Goal: Check status: Check status

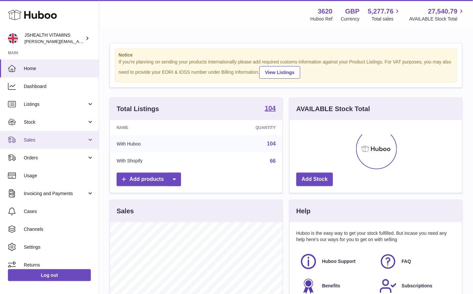
scroll to position [103, 173]
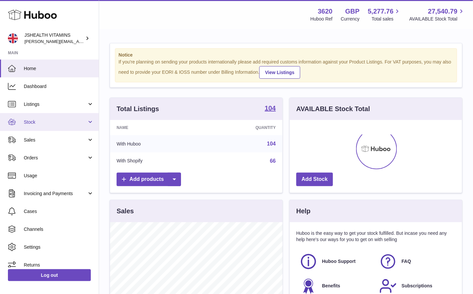
click at [53, 122] on span "Stock" at bounding box center [55, 122] width 63 height 6
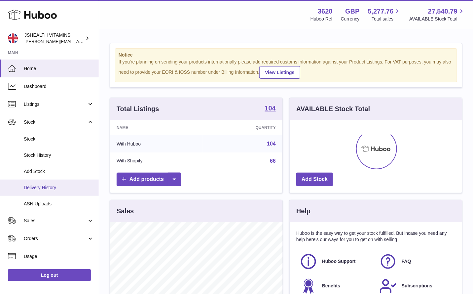
click at [47, 188] on span "Delivery History" at bounding box center [59, 187] width 70 height 6
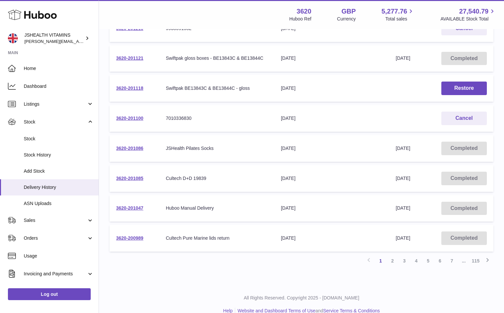
scroll to position [180, 0]
click at [393, 259] on link "2" at bounding box center [393, 261] width 12 height 12
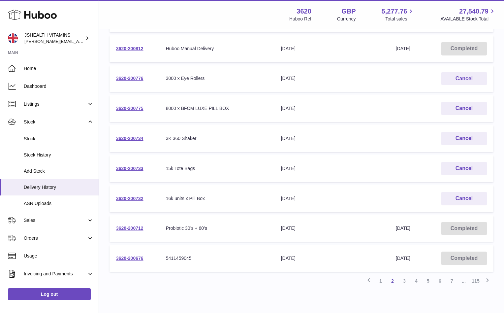
scroll to position [161, 0]
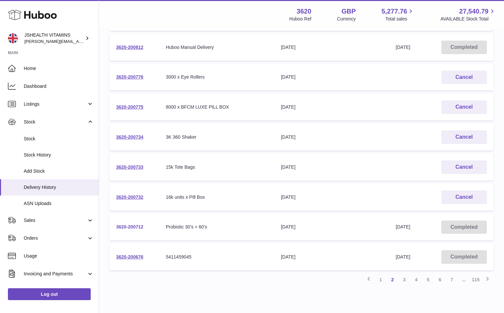
click at [138, 229] on link "3620-200712" at bounding box center [129, 226] width 27 height 5
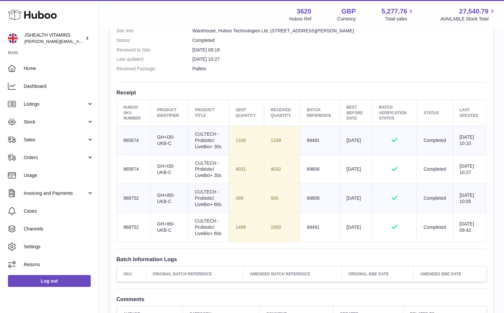
scroll to position [191, 0]
click at [260, 171] on td "Sent Quantity 4031" at bounding box center [246, 168] width 35 height 29
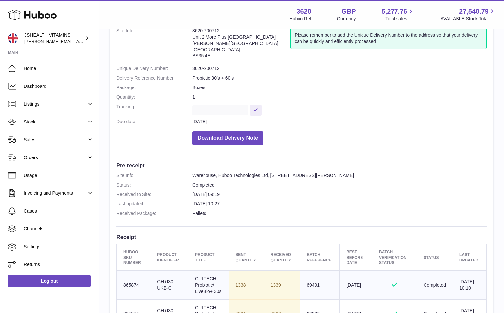
scroll to position [0, 0]
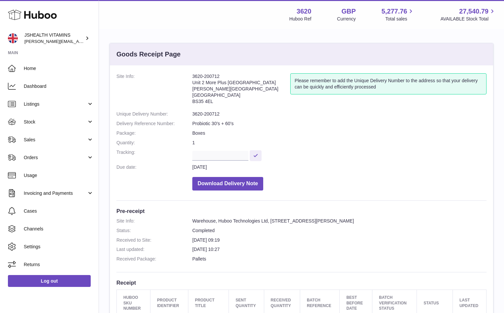
click at [209, 114] on dd "3620-200712" at bounding box center [339, 114] width 295 height 6
copy dl "3620-200712"
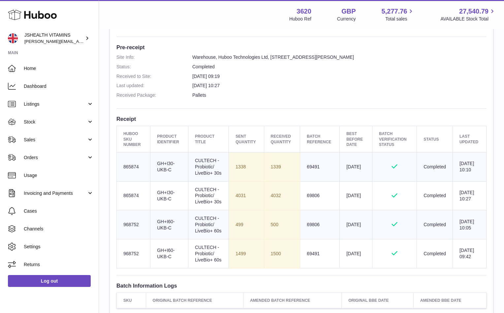
scroll to position [176, 0]
